Goal: Task Accomplishment & Management: Manage account settings

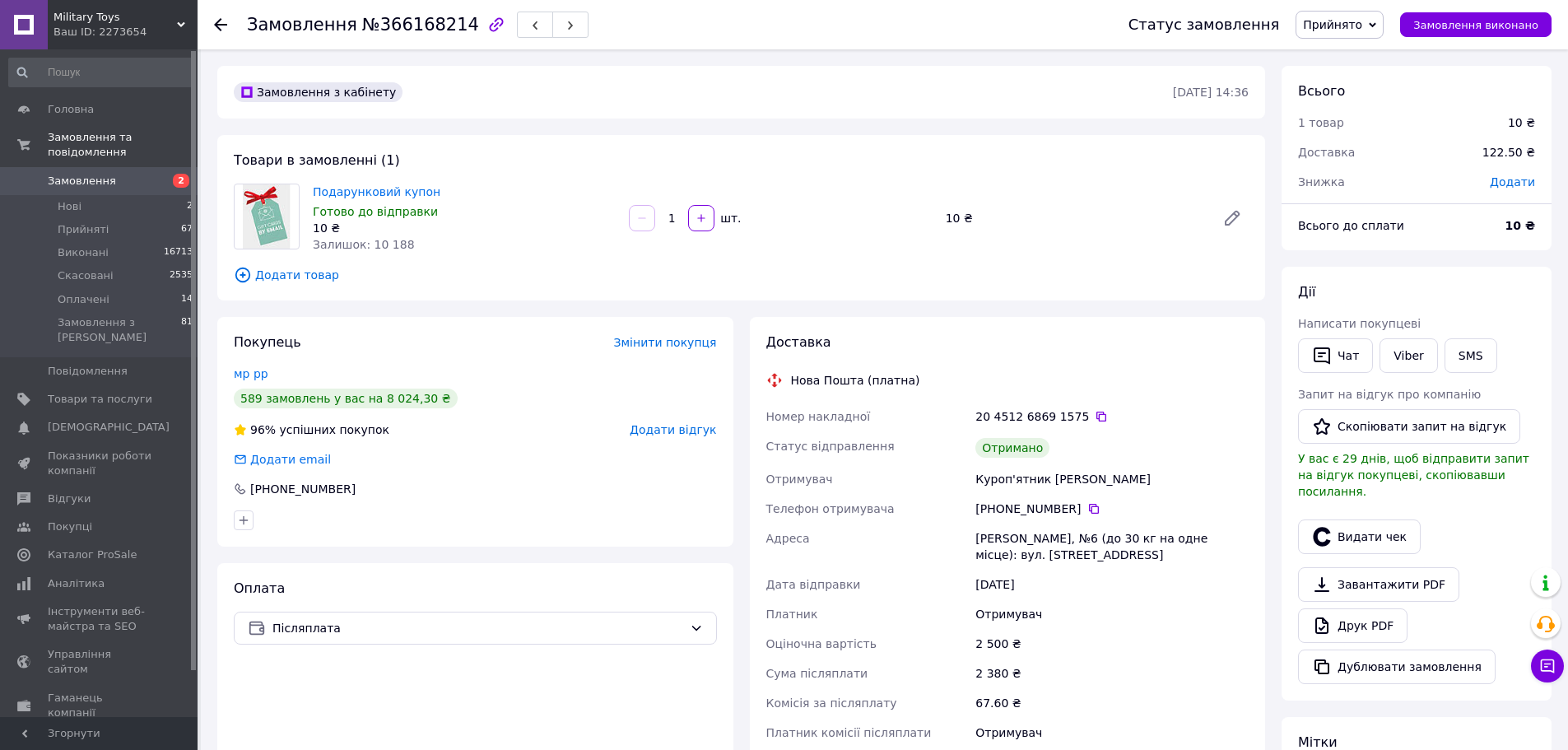
click at [96, 174] on span "Замовлення" at bounding box center [81, 181] width 68 height 15
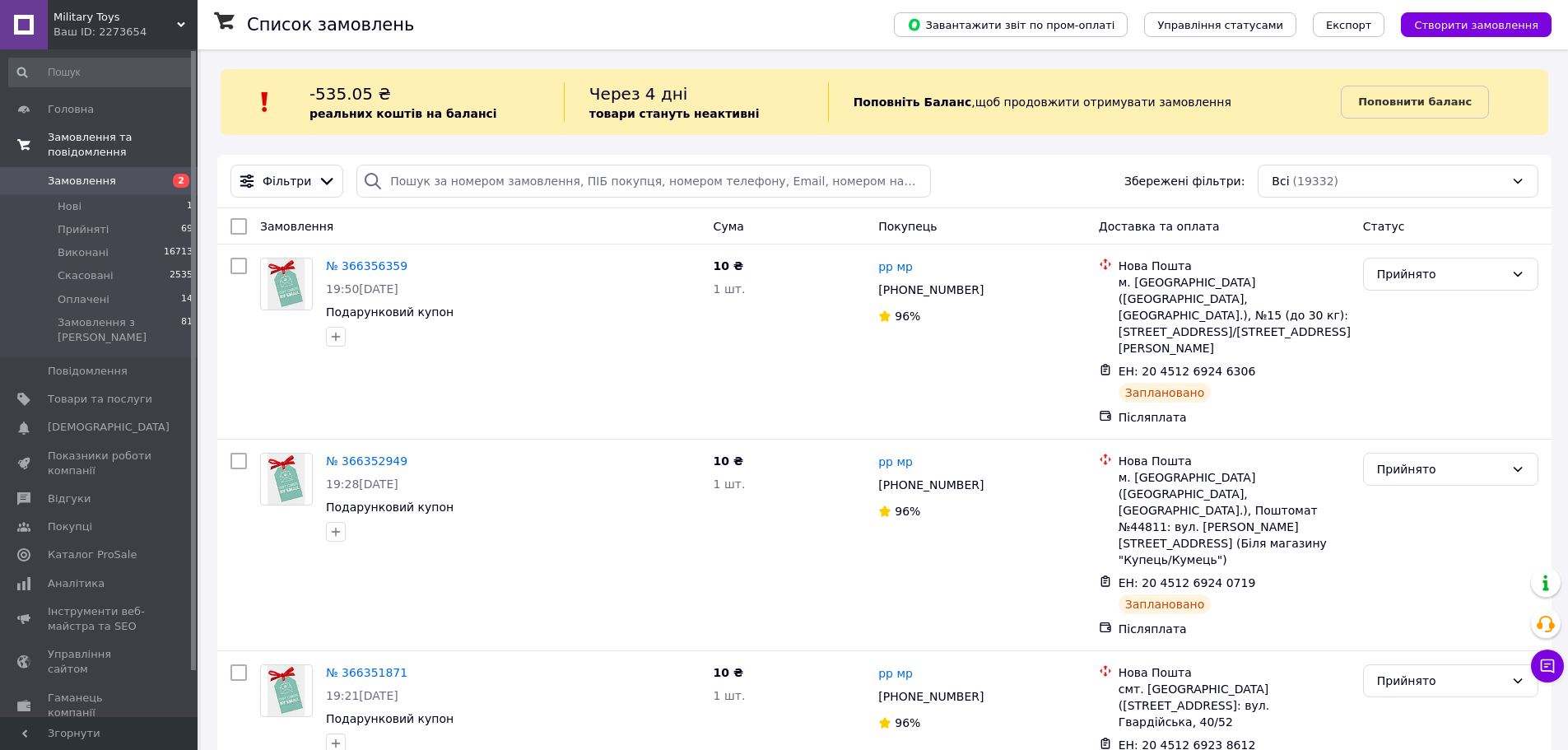
drag, startPoint x: 112, startPoint y: 157, endPoint x: 196, endPoint y: 150, distance: 84.3
click at [112, 167] on link "Замовлення 2" at bounding box center [101, 181] width 202 height 28
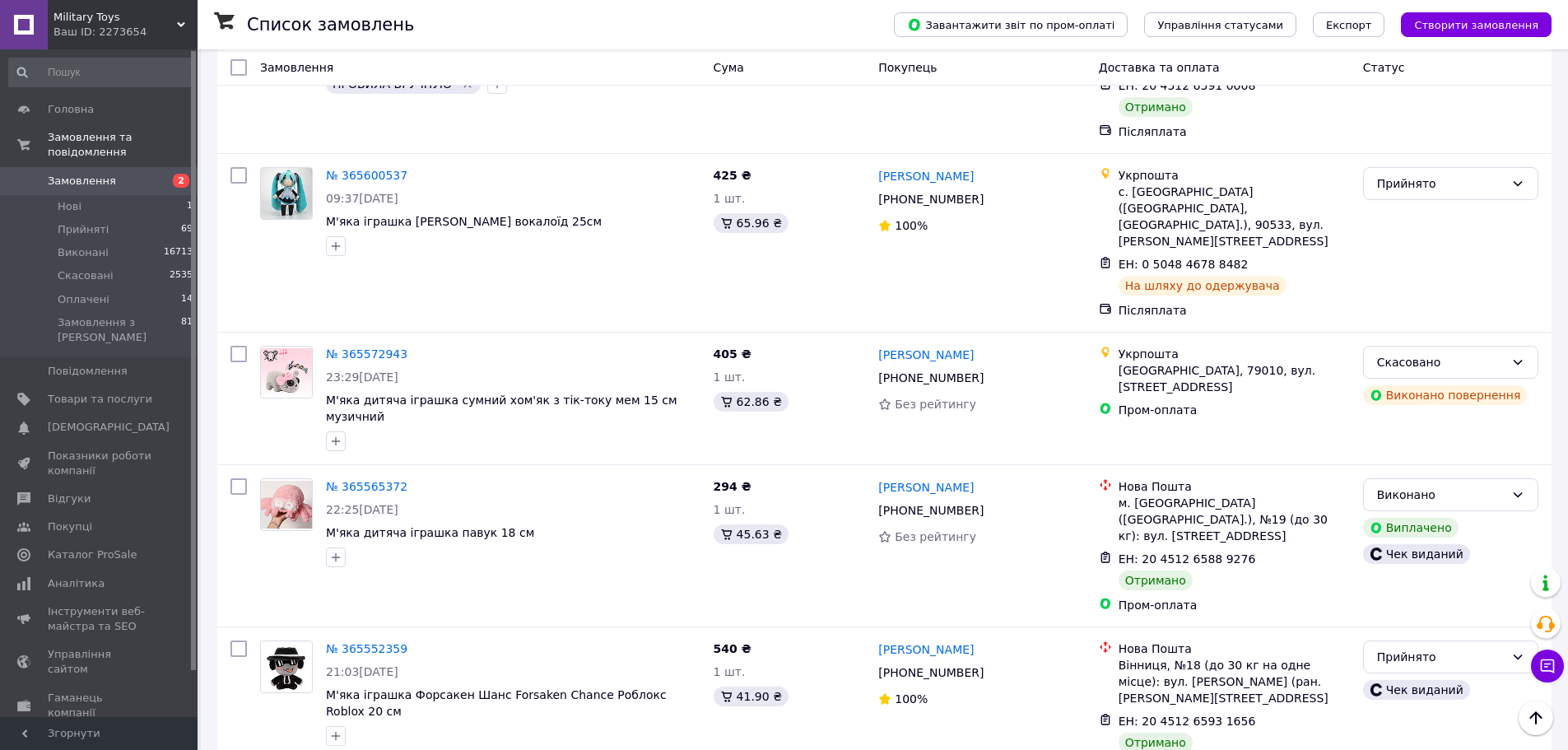
scroll to position [14394, 0]
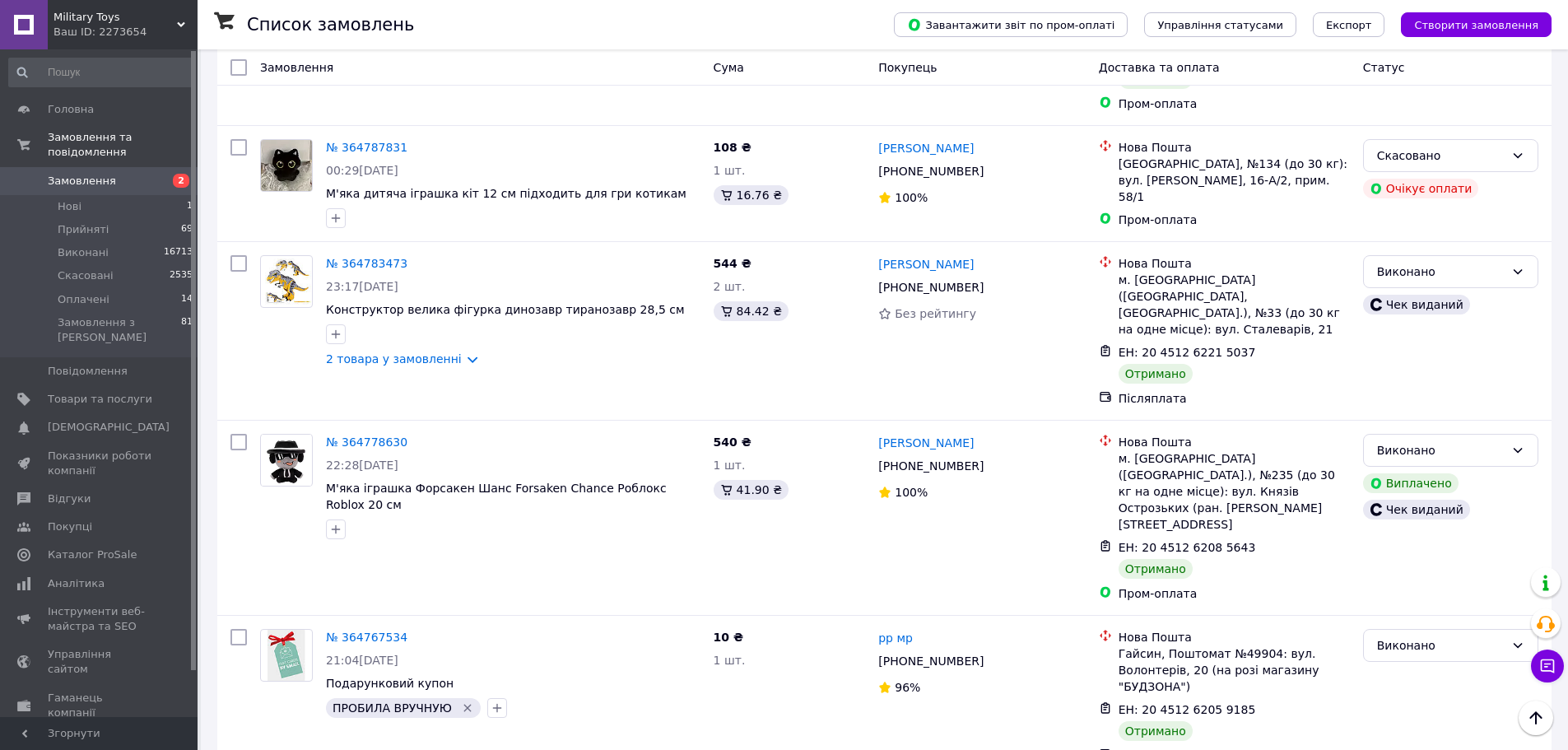
scroll to position [14035, 0]
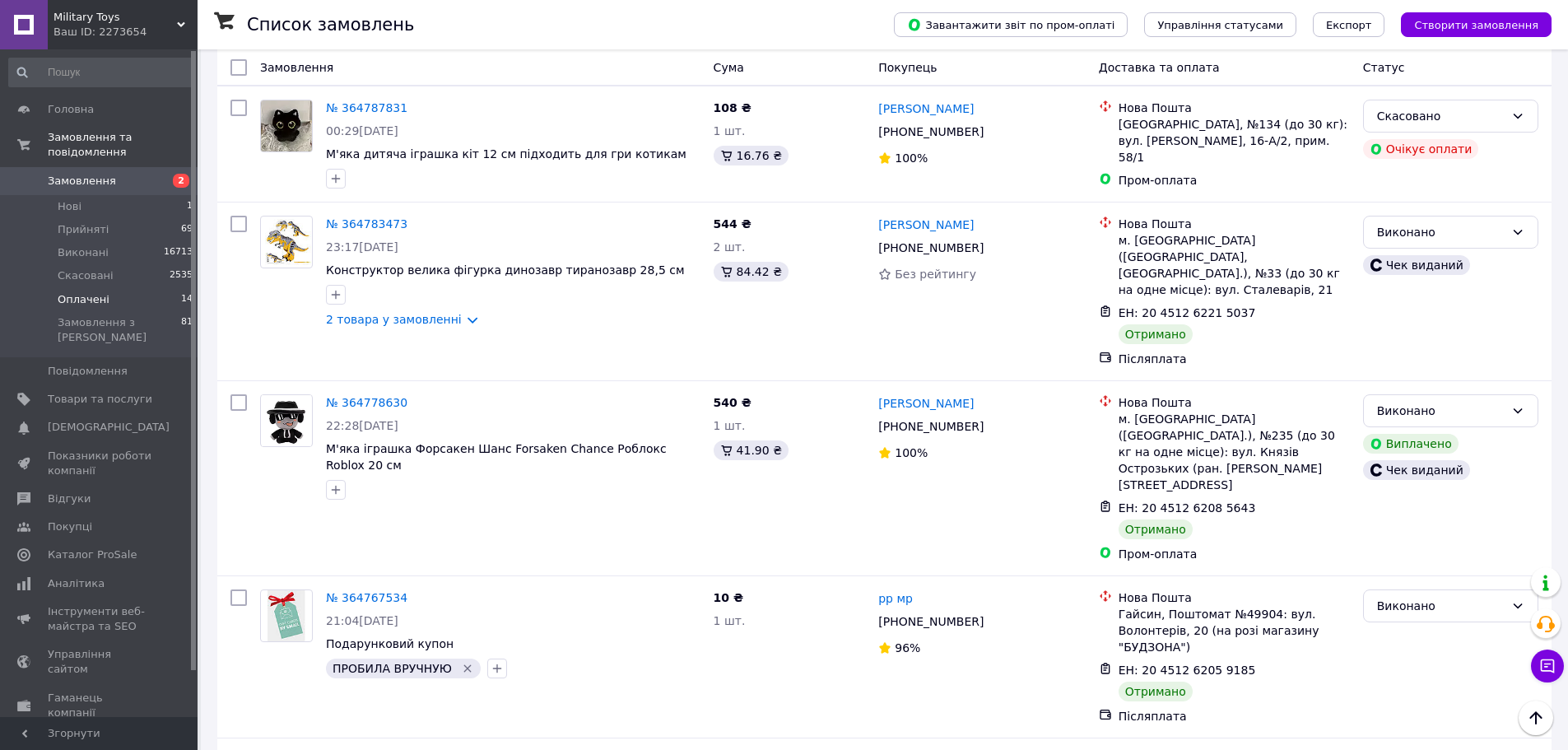
click at [98, 292] on span "Оплачені" at bounding box center [84, 299] width 52 height 15
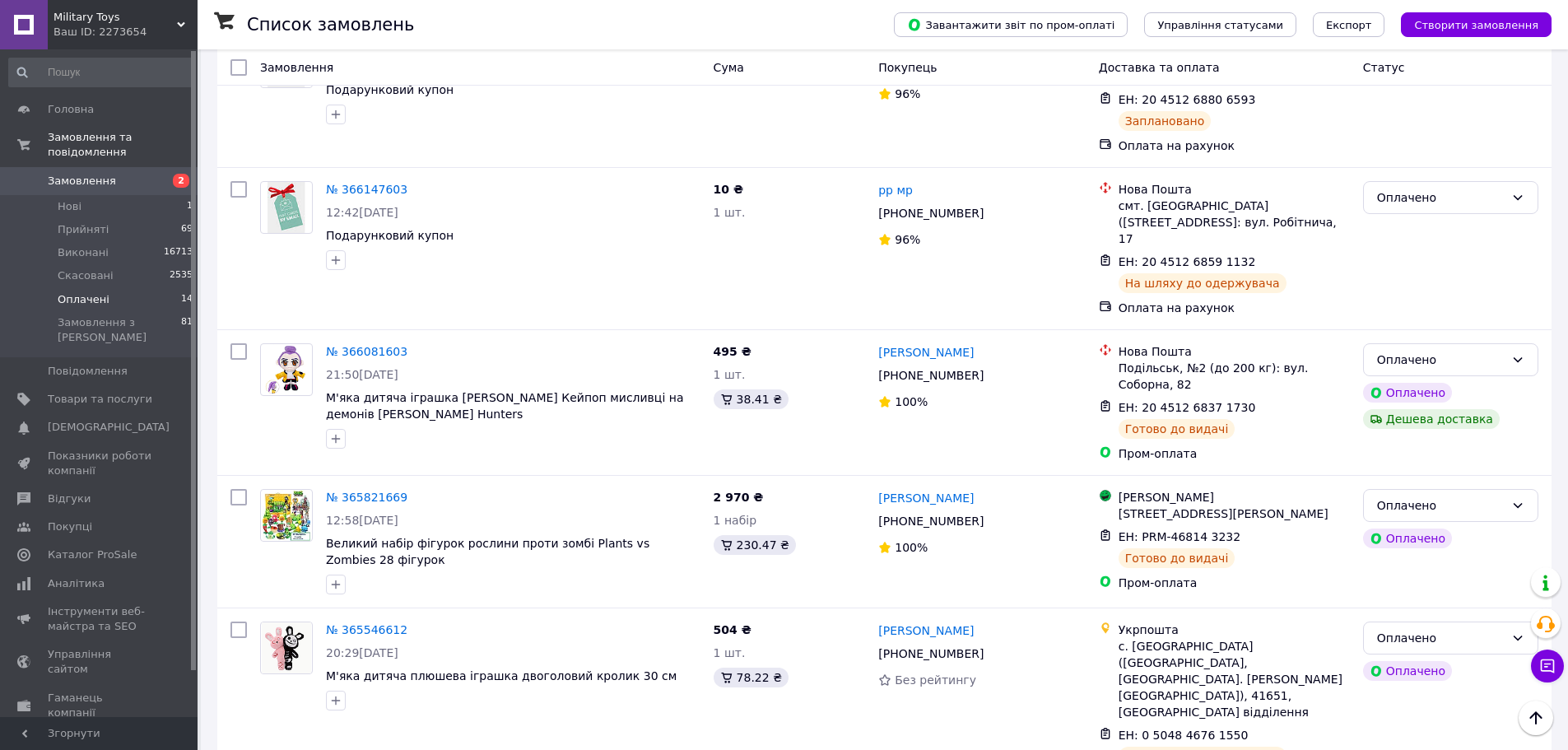
scroll to position [1927, 0]
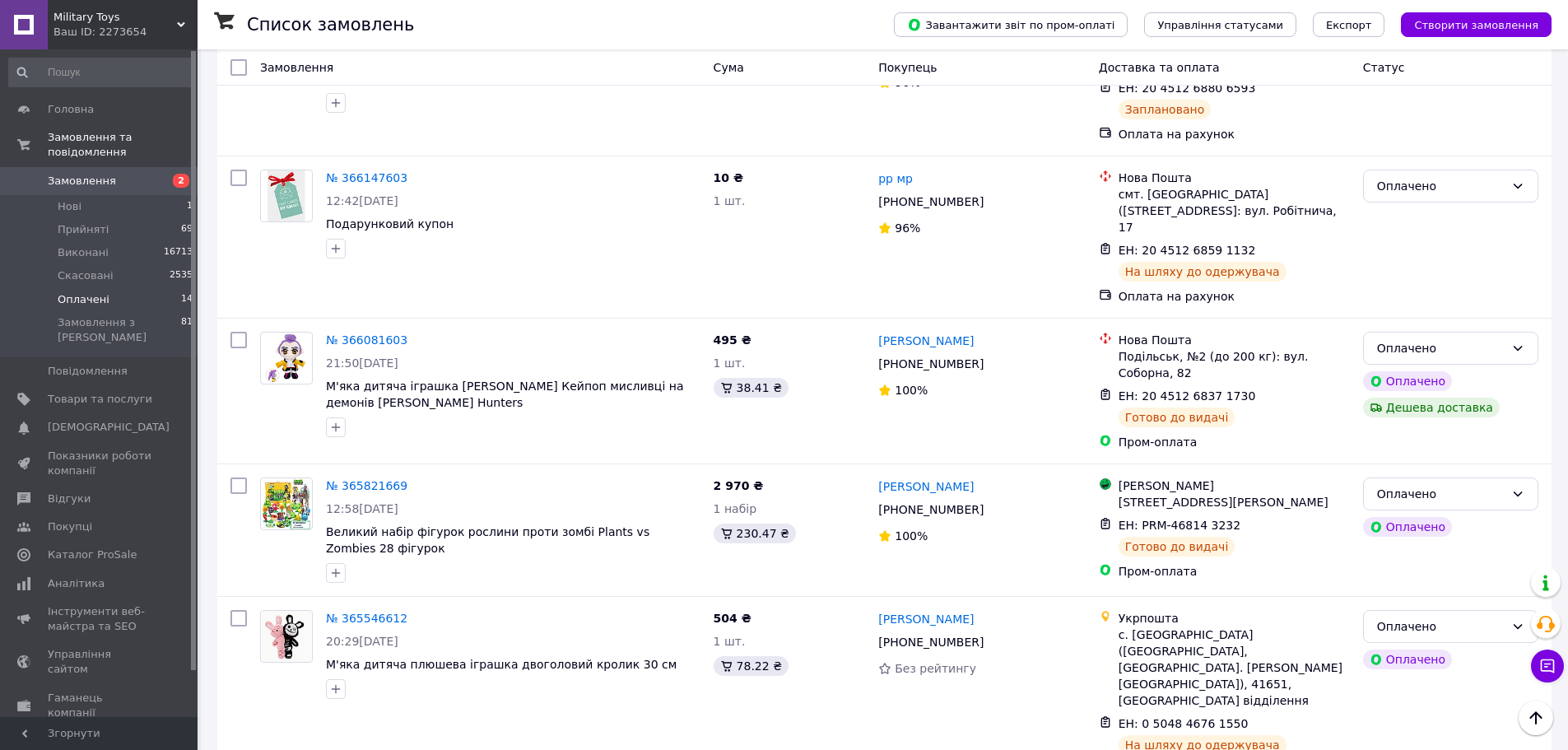
click at [117, 288] on li "Оплачені 14" at bounding box center [101, 299] width 202 height 23
click at [93, 222] on span "Прийняті" at bounding box center [83, 229] width 51 height 15
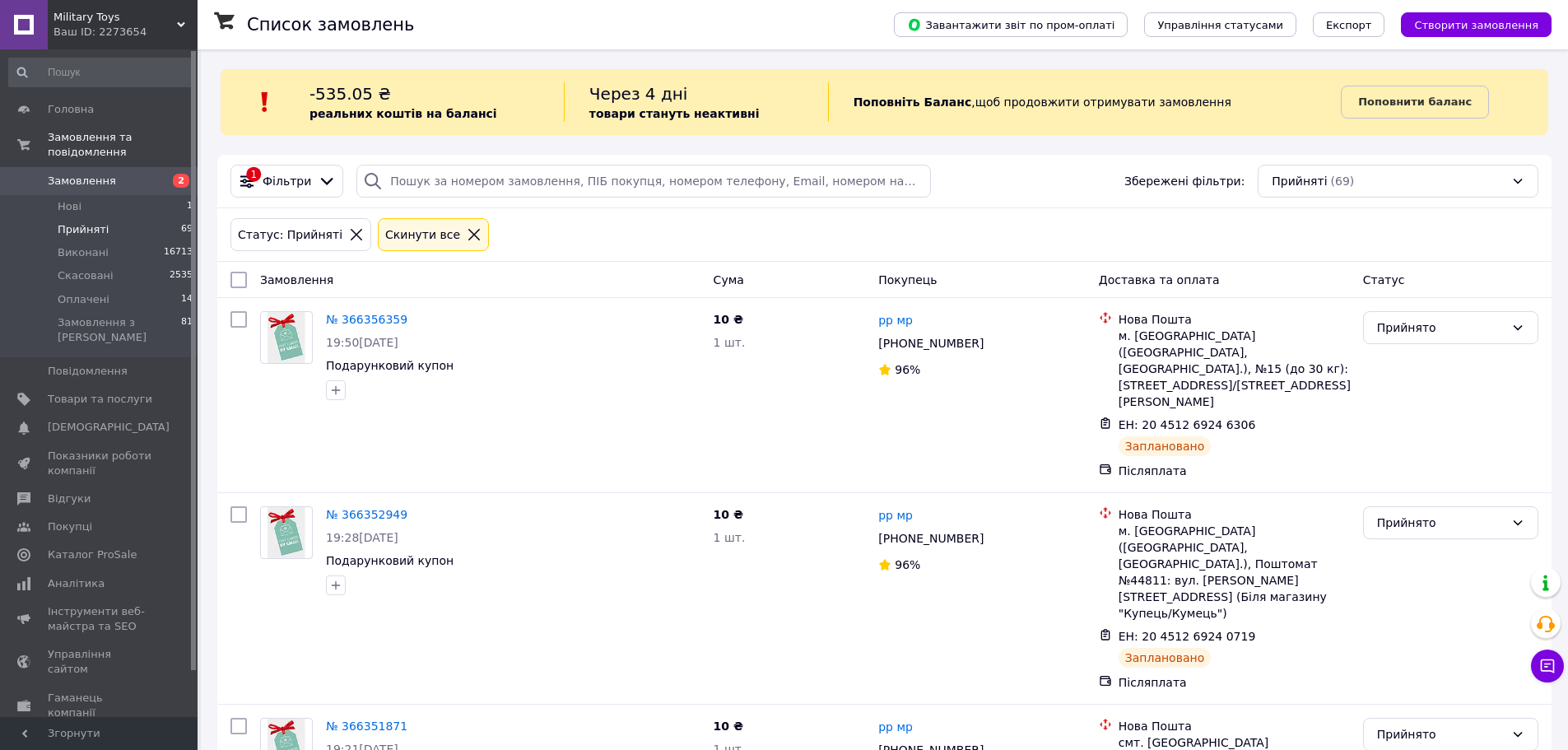
click at [86, 174] on span "Замовлення" at bounding box center [81, 181] width 68 height 15
